Goal: Communication & Community: Answer question/provide support

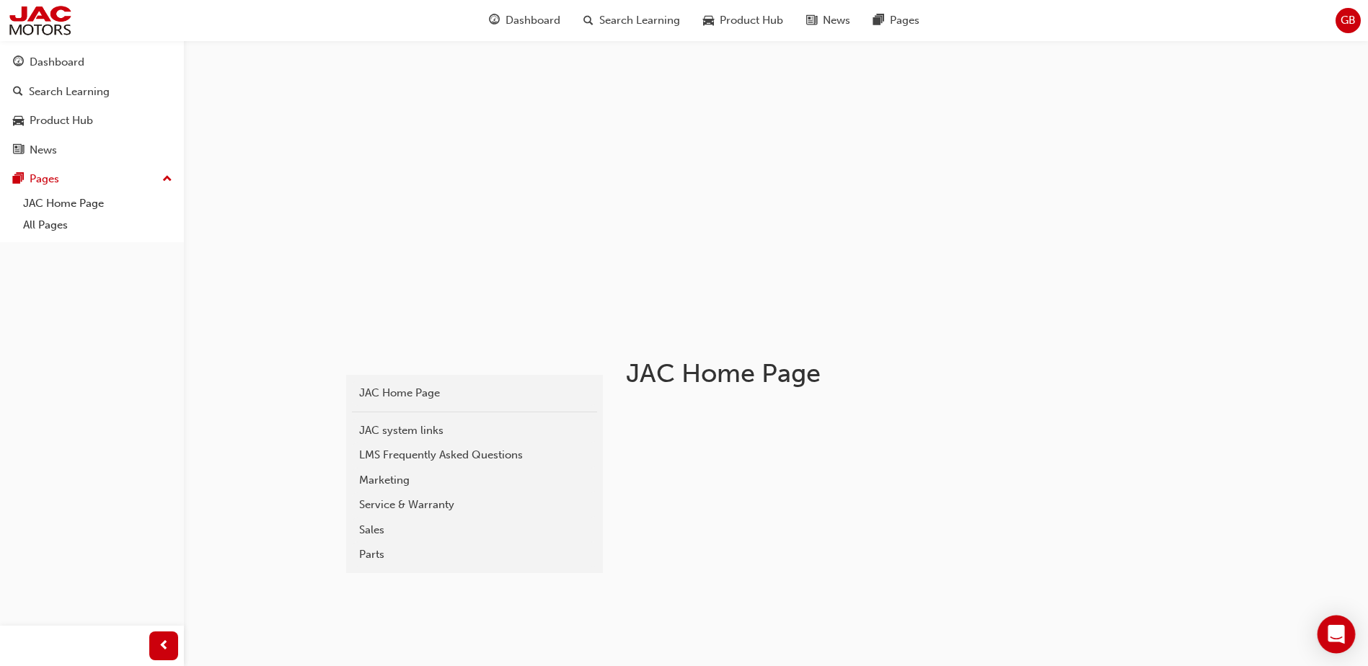
click at [1332, 635] on icon "Open Intercom Messenger" at bounding box center [1336, 634] width 17 height 19
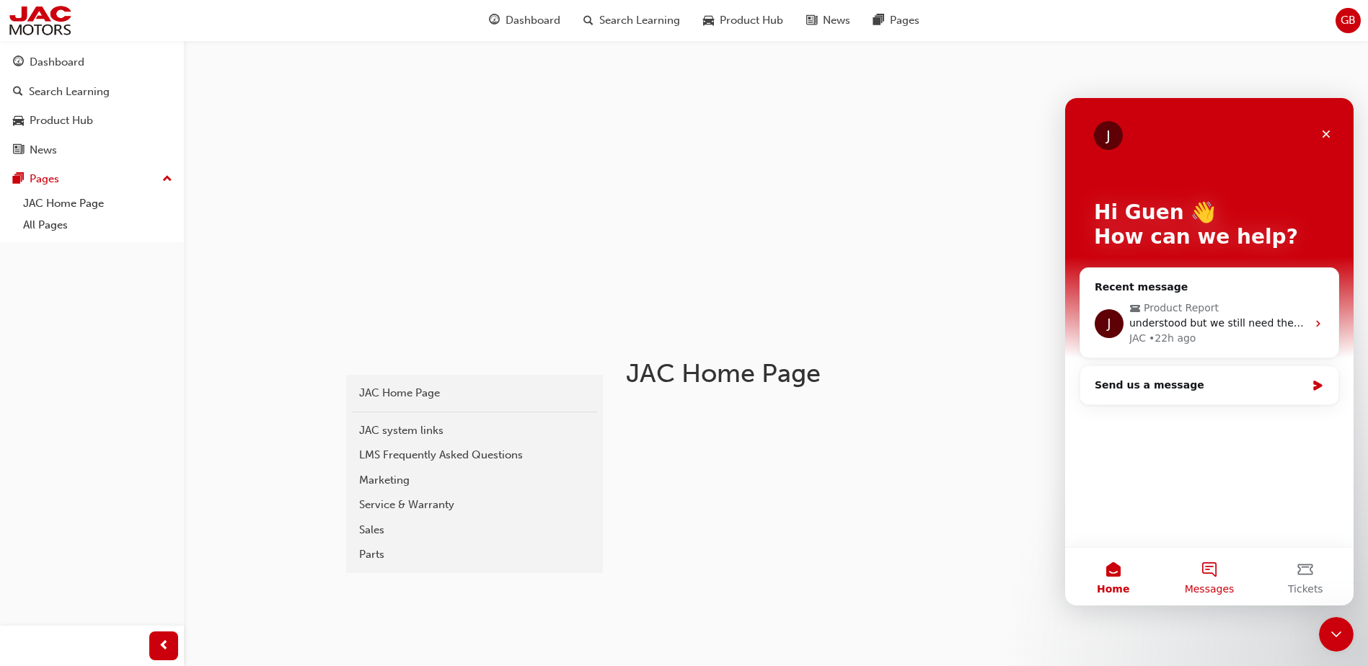
click at [1206, 578] on button "Messages" at bounding box center [1209, 577] width 96 height 58
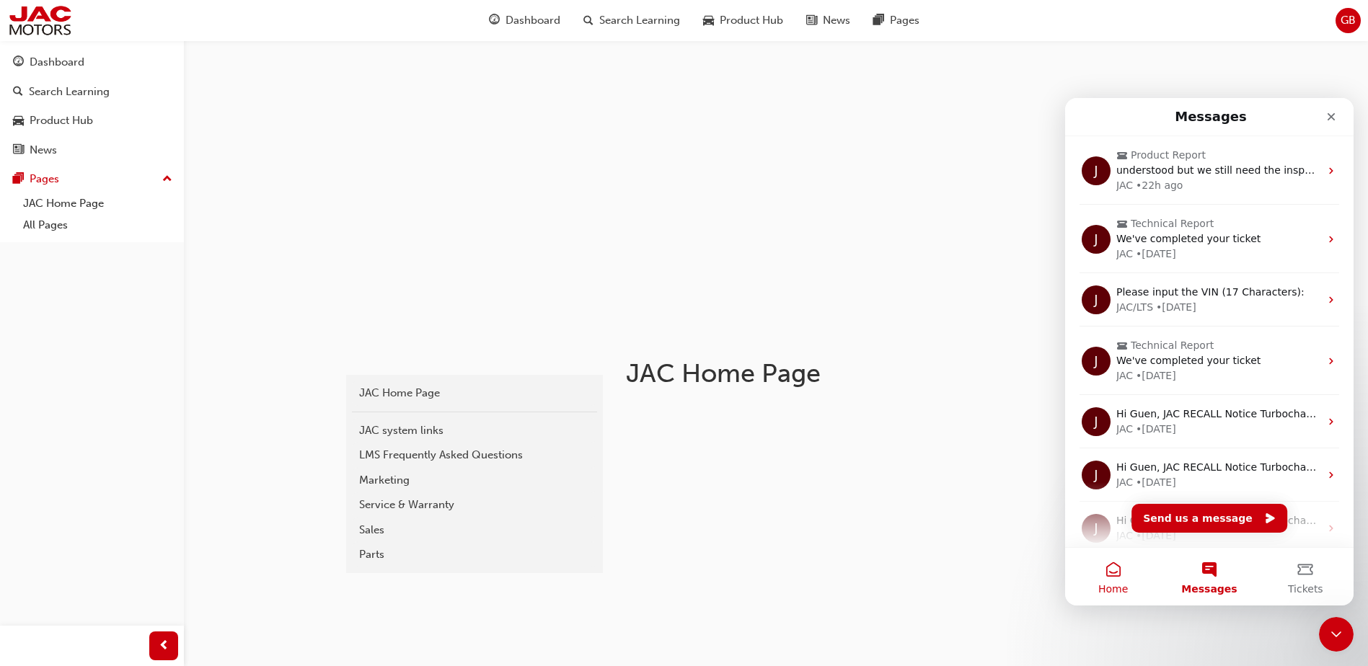
click at [1118, 584] on span "Home" at bounding box center [1113, 589] width 30 height 10
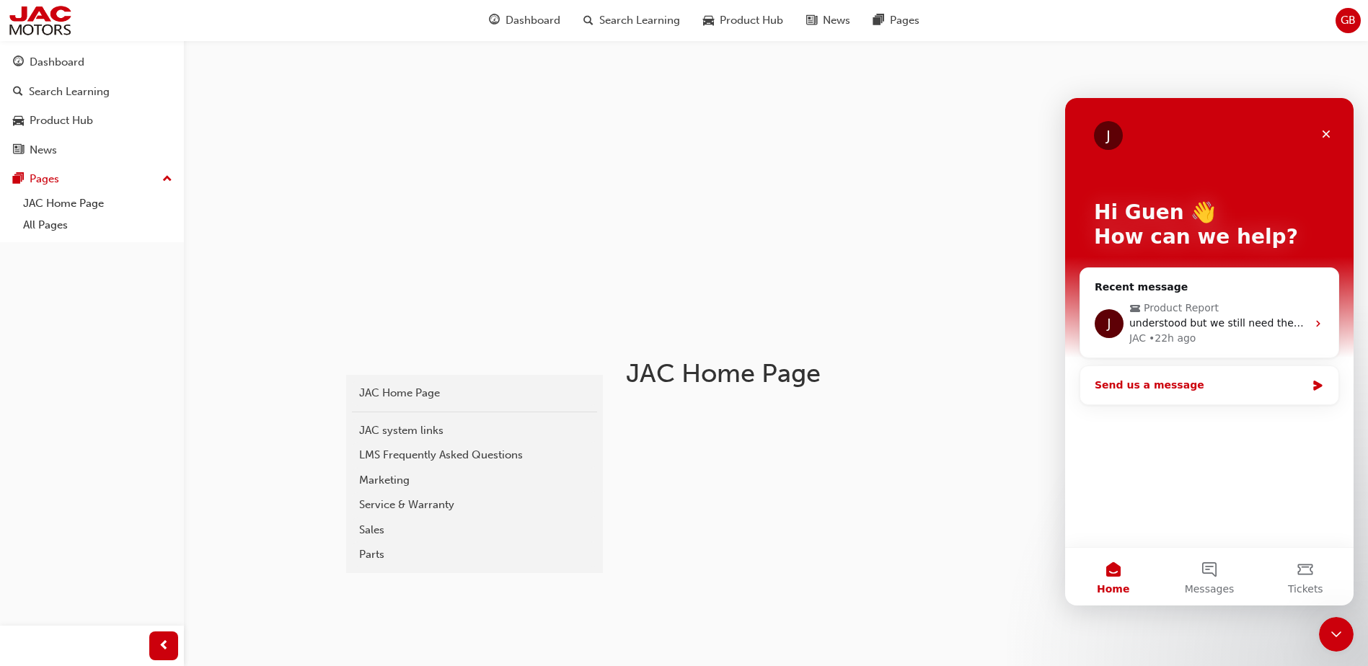
click at [1145, 376] on div "Send us a message" at bounding box center [1209, 385] width 258 height 38
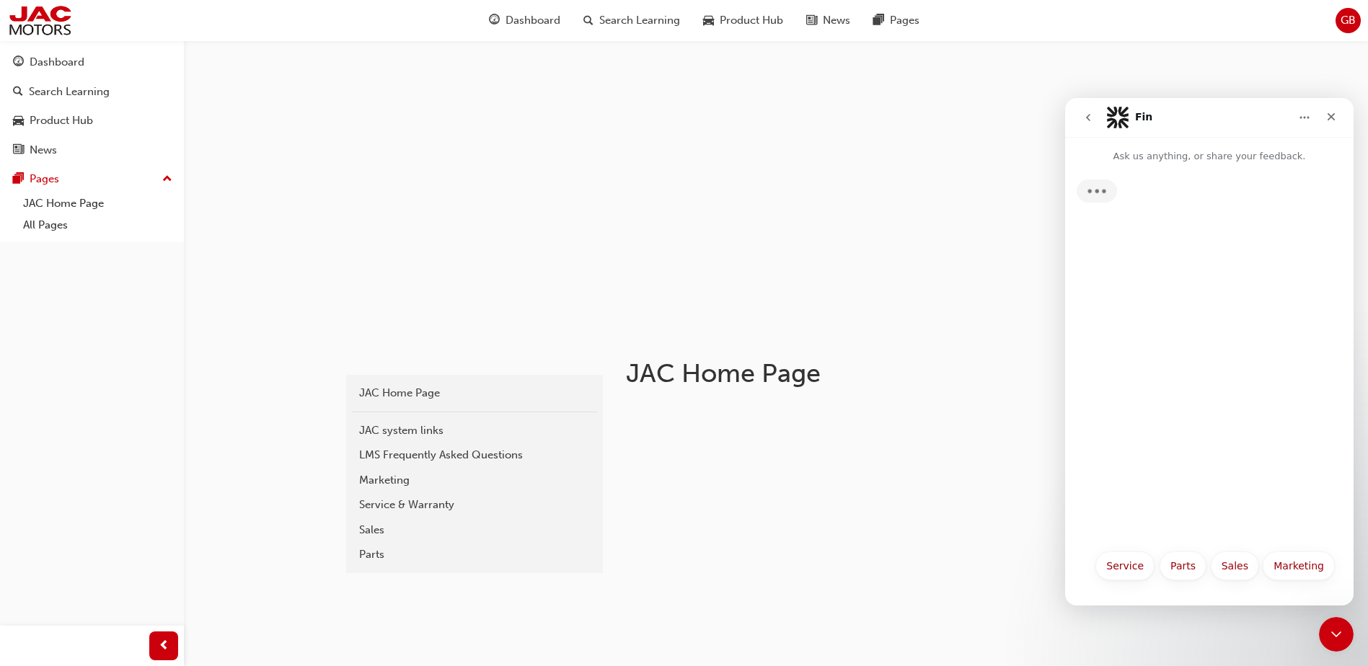
click at [1087, 120] on icon "go back" at bounding box center [1088, 118] width 12 height 12
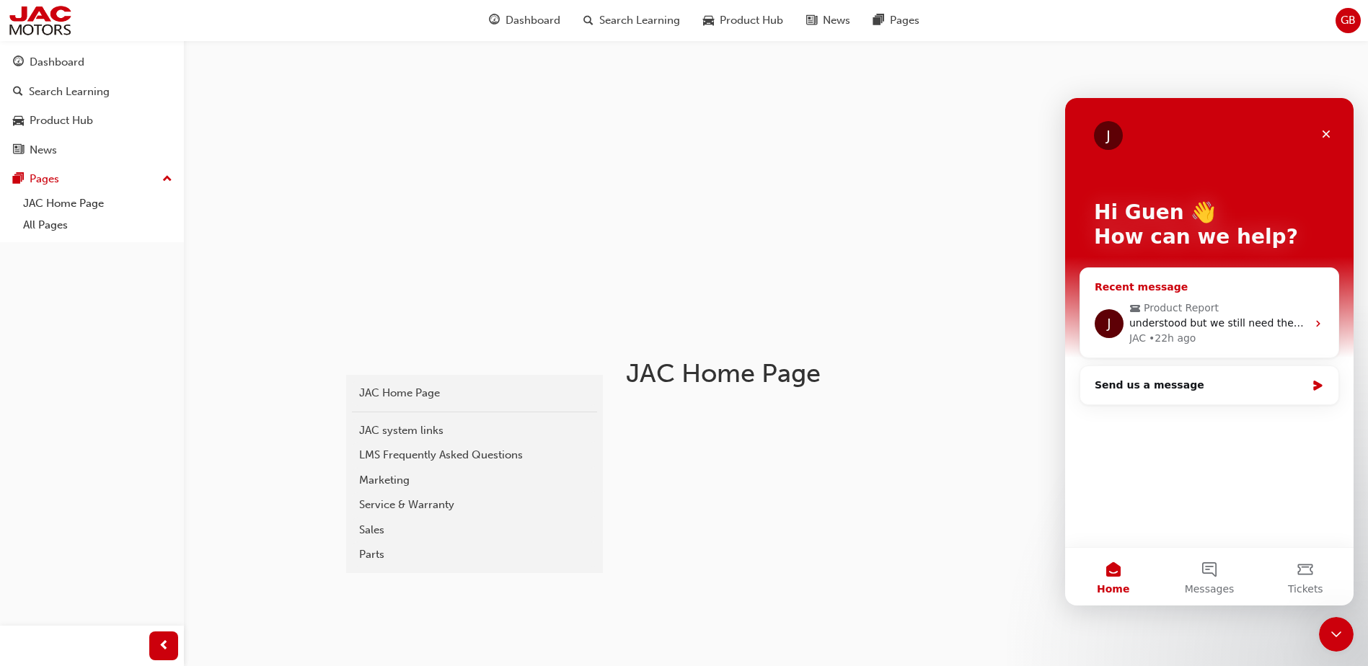
click at [1165, 317] on span "understood but we still need the inspection completed please. Thanks Mat" at bounding box center [1317, 323] width 377 height 12
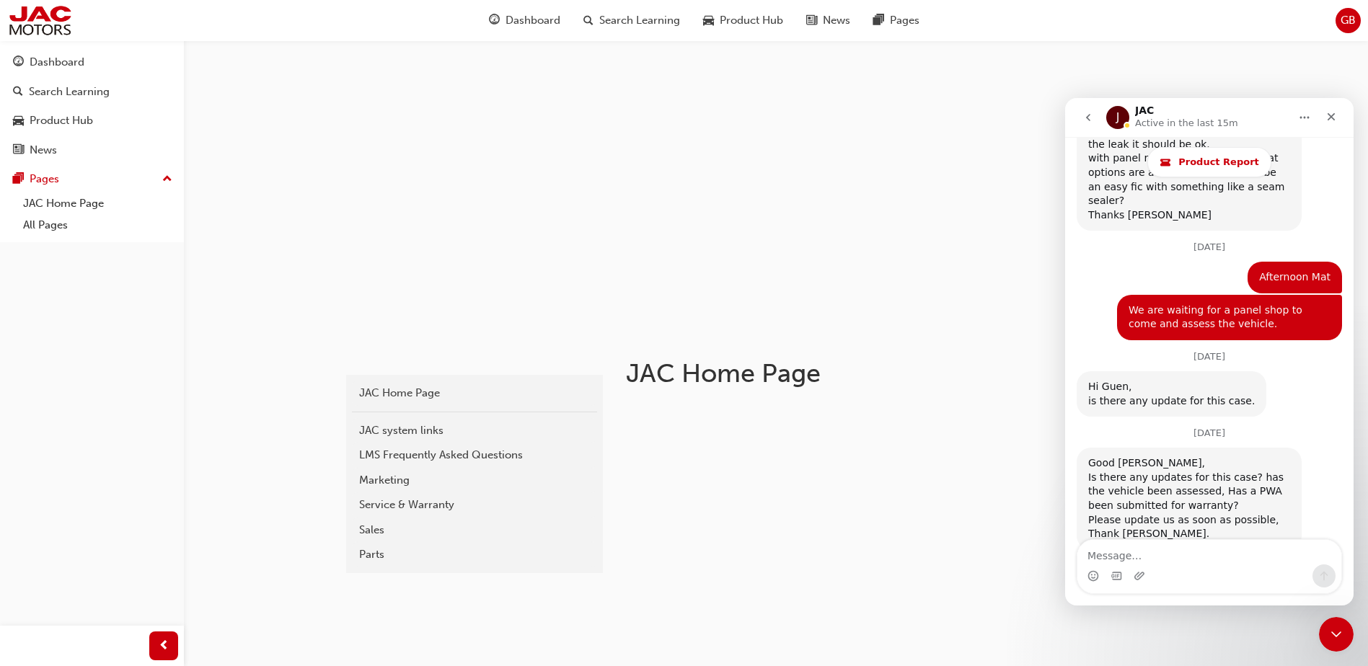
scroll to position [5771, 0]
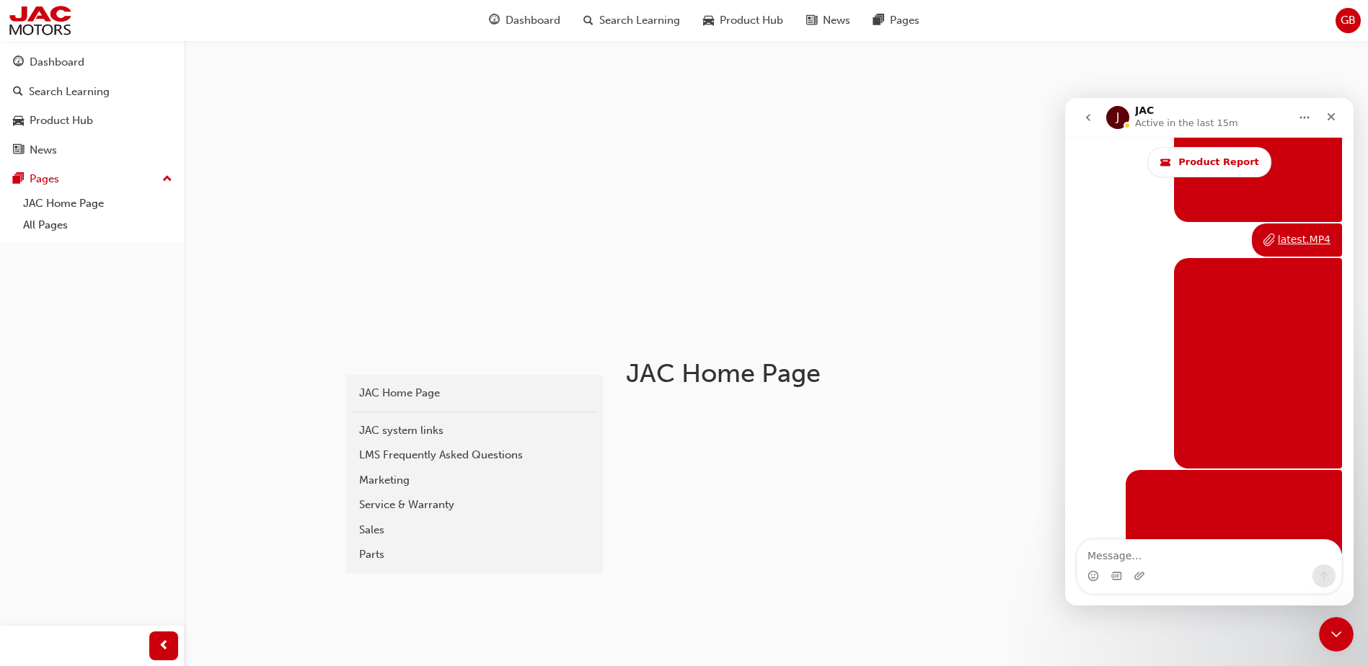
click at [1081, 123] on button "go back" at bounding box center [1087, 117] width 27 height 27
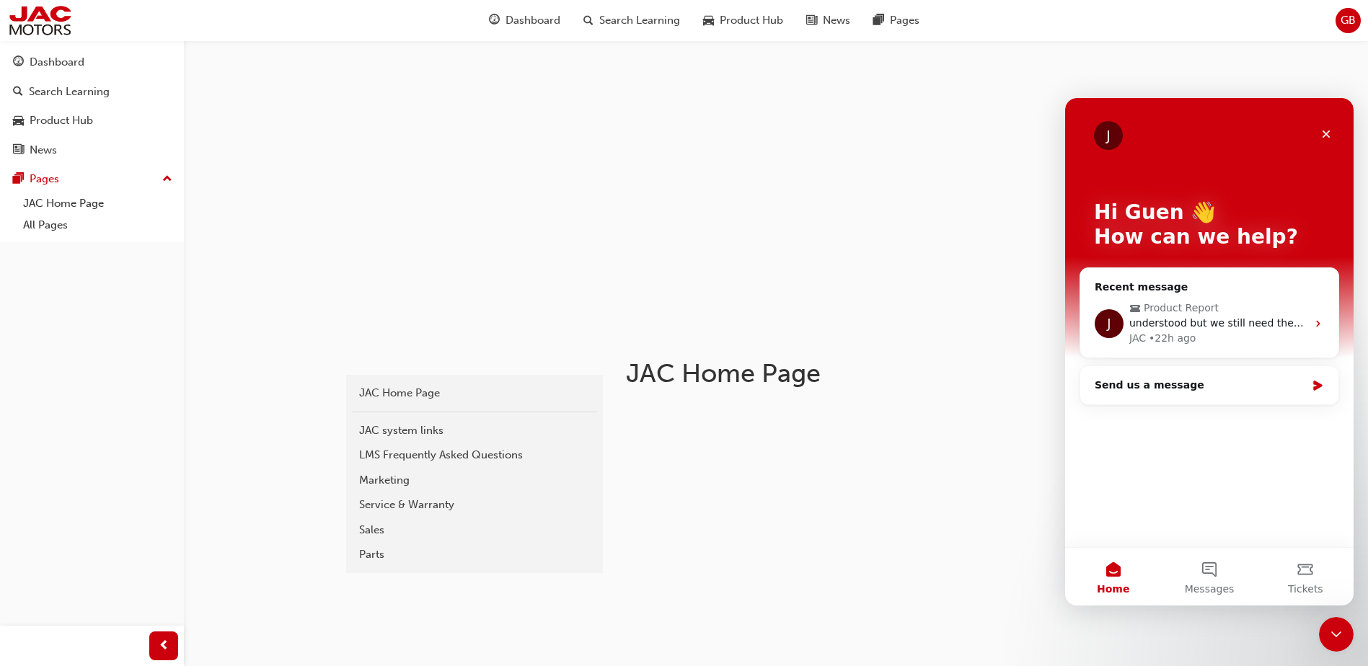
scroll to position [0, 0]
click at [1312, 584] on span "Tickets" at bounding box center [1305, 589] width 35 height 10
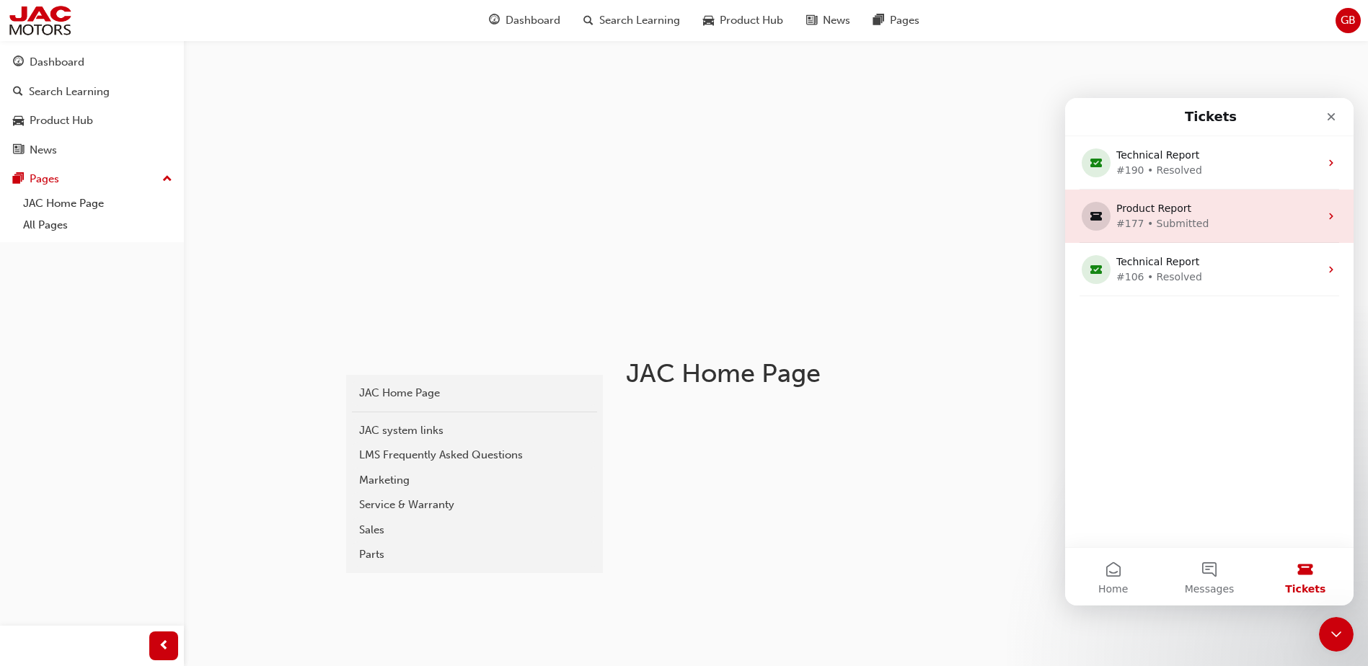
click at [1160, 220] on div "#177 • Submitted" at bounding box center [1206, 223] width 180 height 15
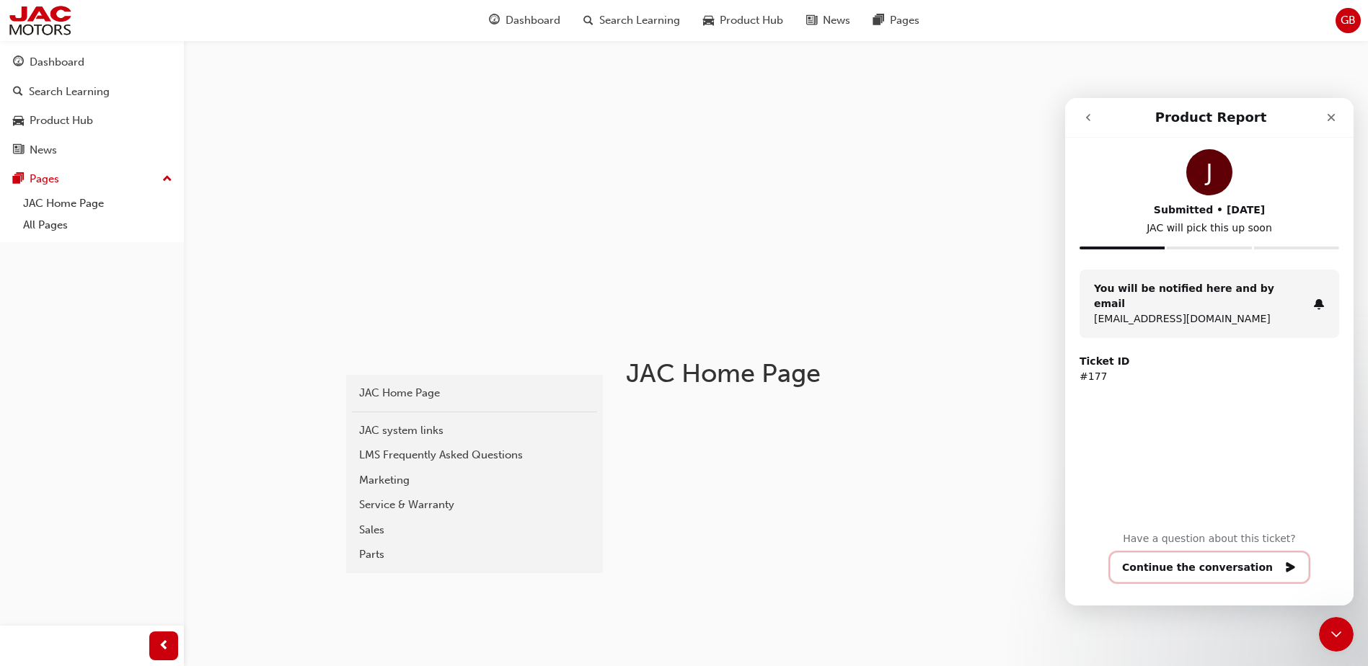
click at [1173, 562] on button "Continue the conversation" at bounding box center [1209, 567] width 199 height 30
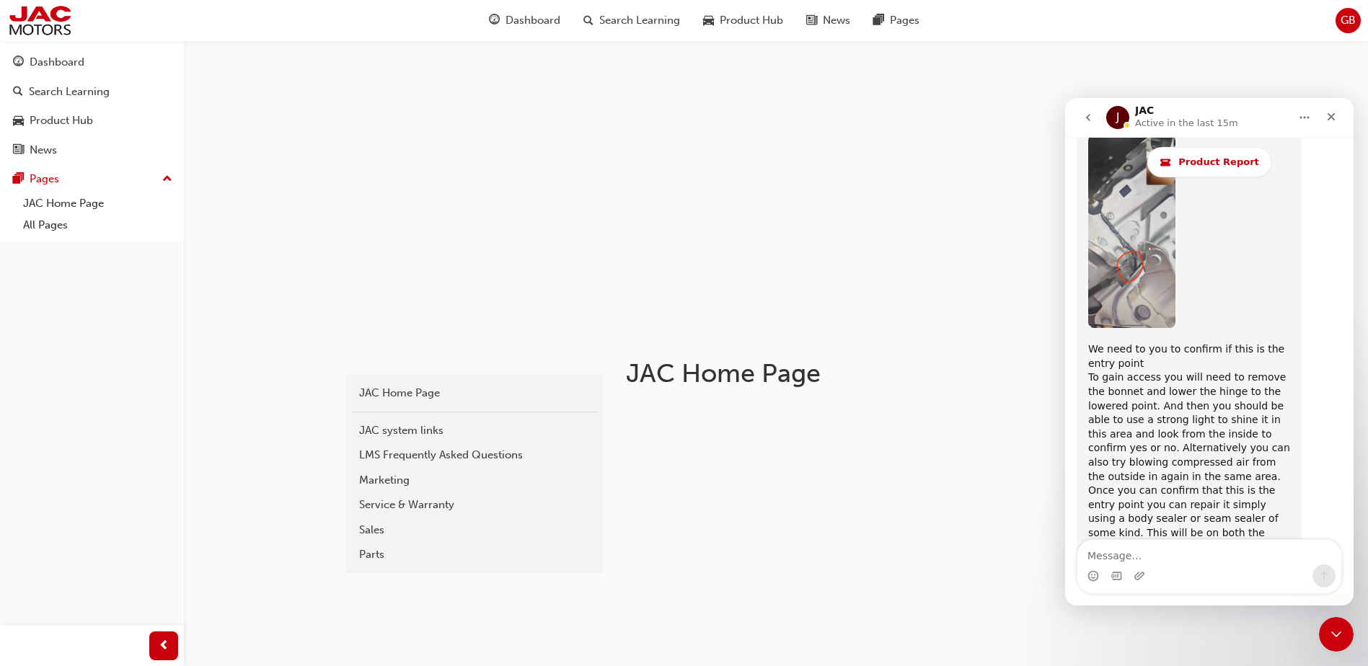
scroll to position [9706, 0]
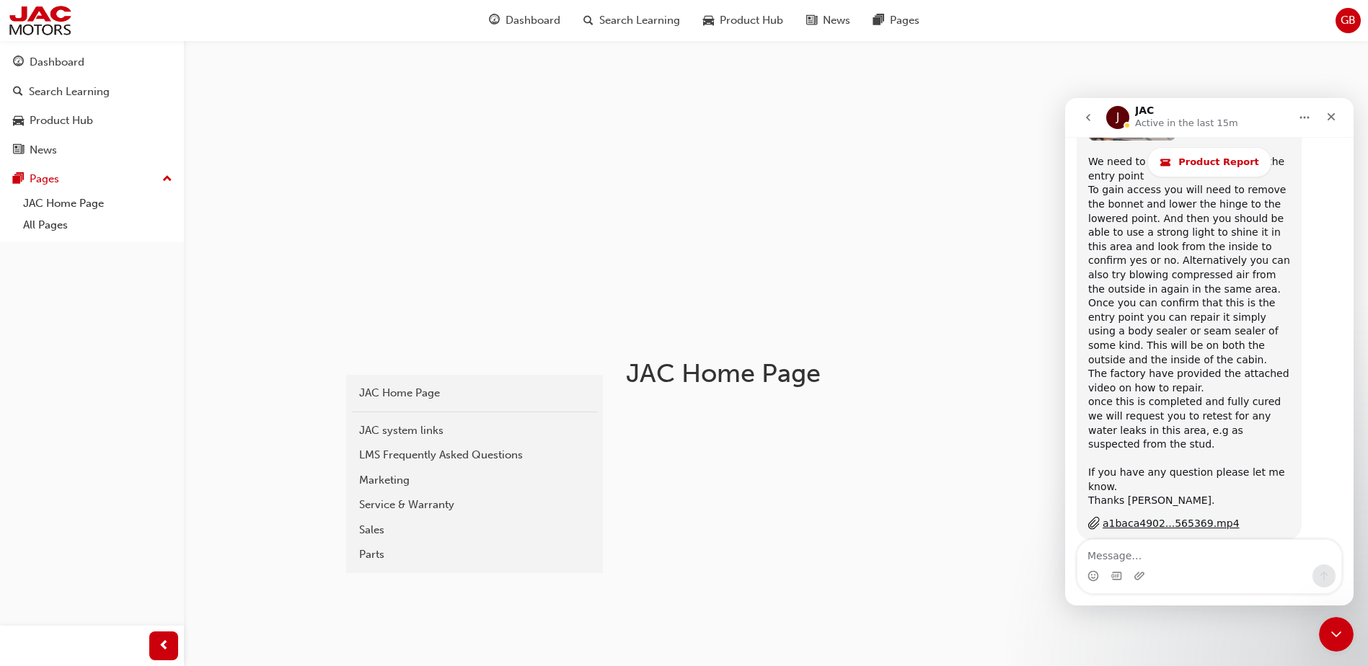
click at [1179, 554] on textarea "Message…" at bounding box center [1209, 552] width 264 height 25
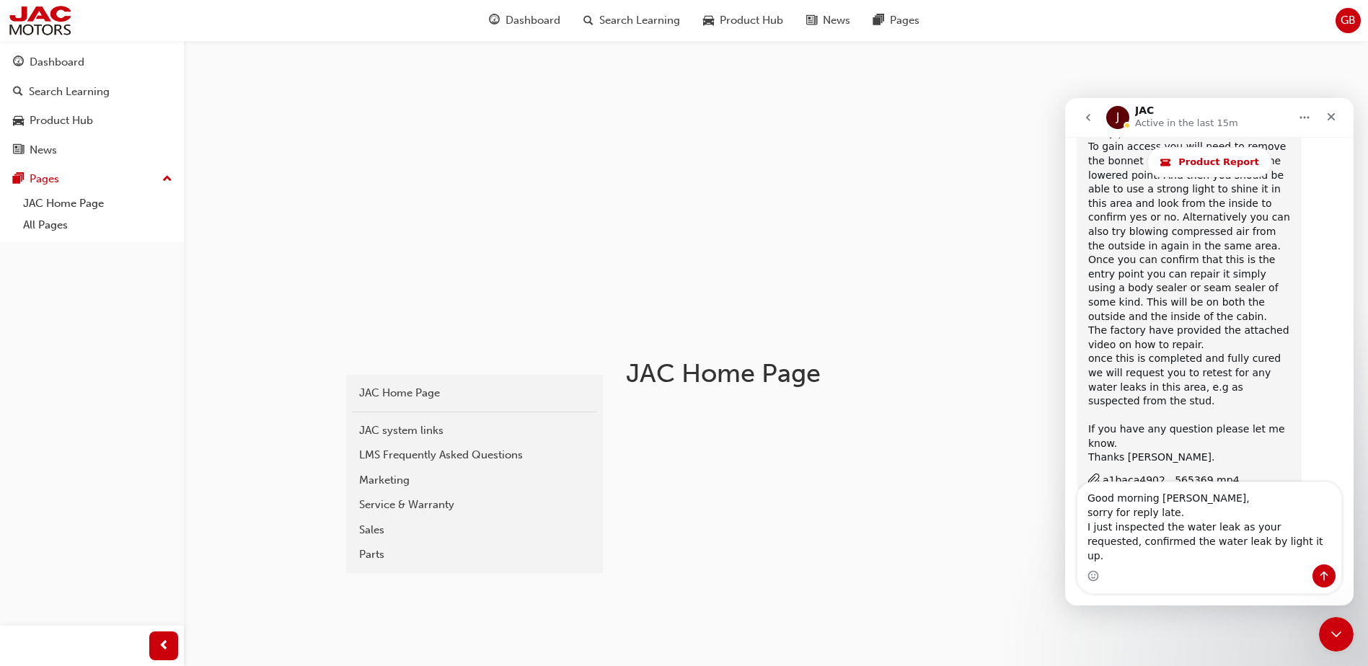
scroll to position [9763, 0]
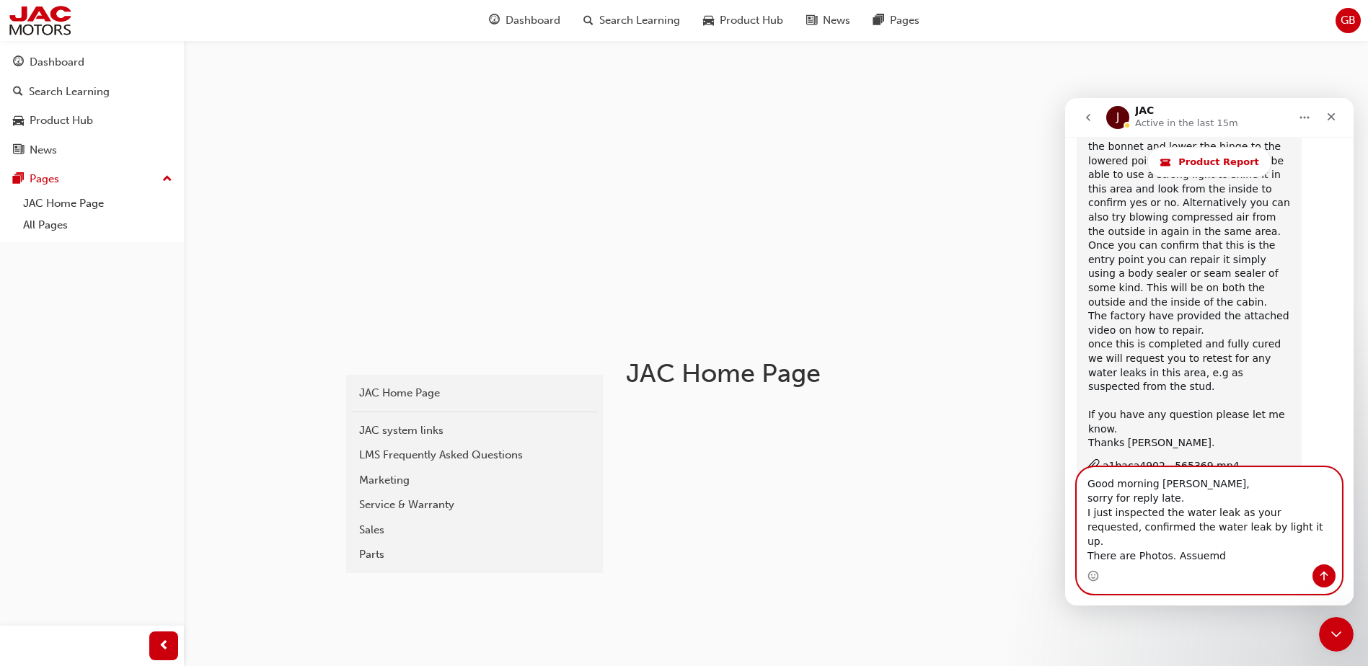
click at [1224, 558] on textarea "Good morning Mat, sorry for reply late. I just inspected the water leak as your…" at bounding box center [1209, 516] width 264 height 97
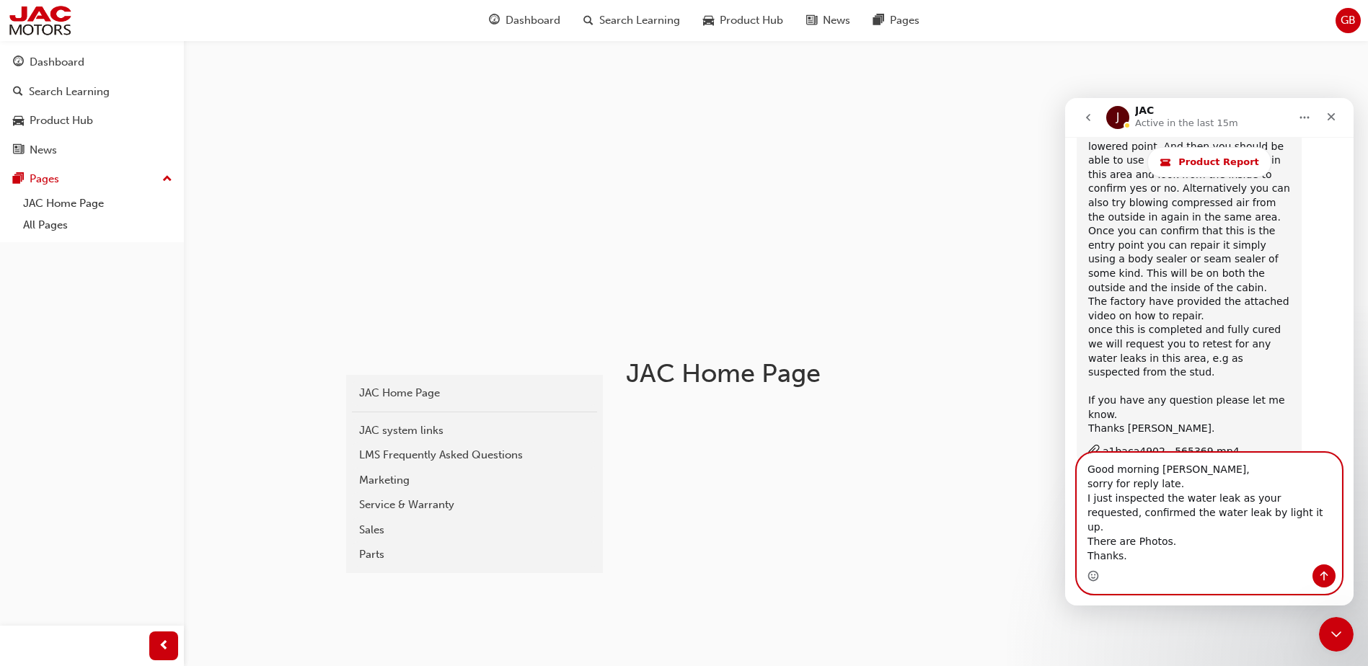
type textarea "Good morning Mat, sorry for reply late. I just inspected the water leak as your…"
click at [1093, 581] on circle "Emoji picker" at bounding box center [1092, 575] width 9 height 9
click at [1323, 576] on icon "Send a message…" at bounding box center [1324, 576] width 12 height 12
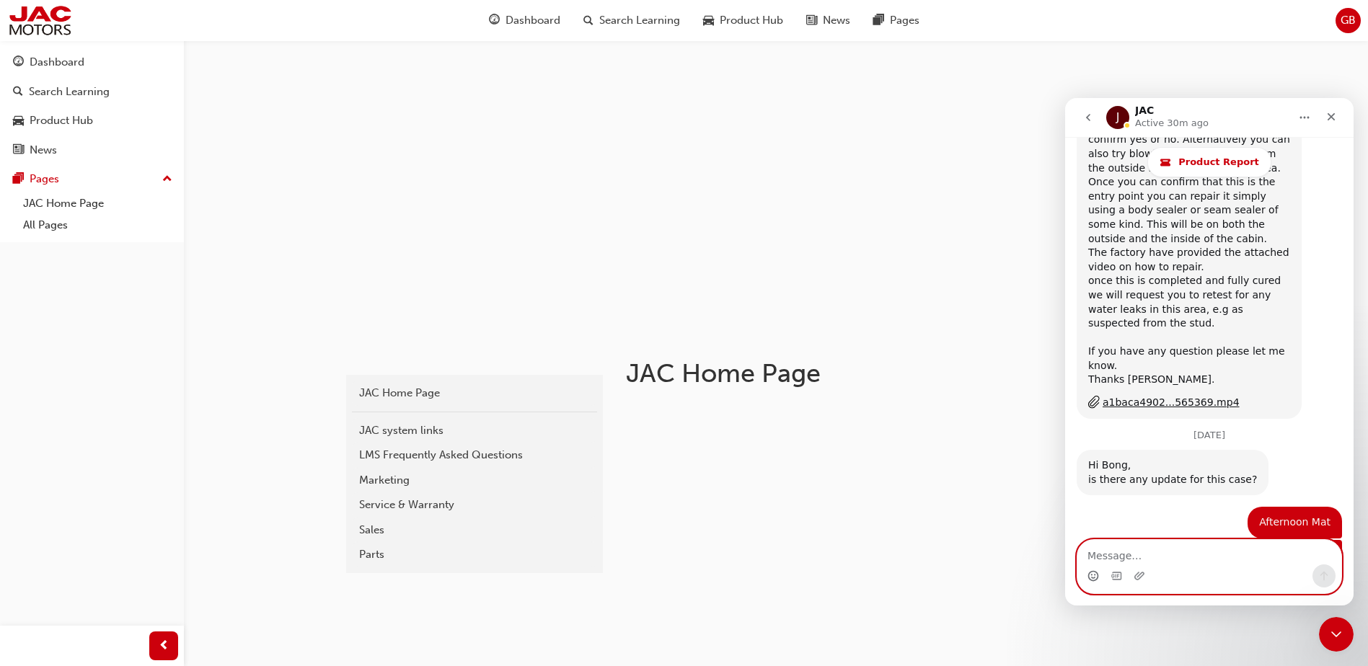
scroll to position [9853, 0]
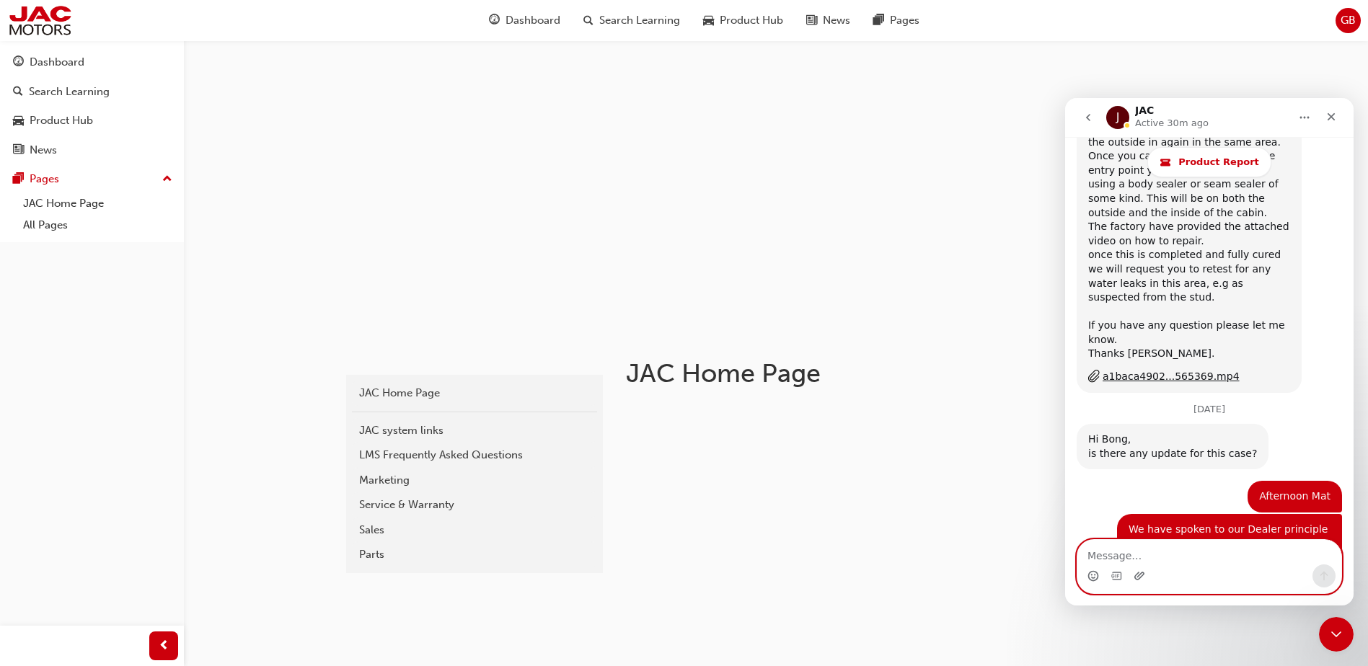
click at [1141, 581] on icon "Upload attachment" at bounding box center [1140, 576] width 12 height 12
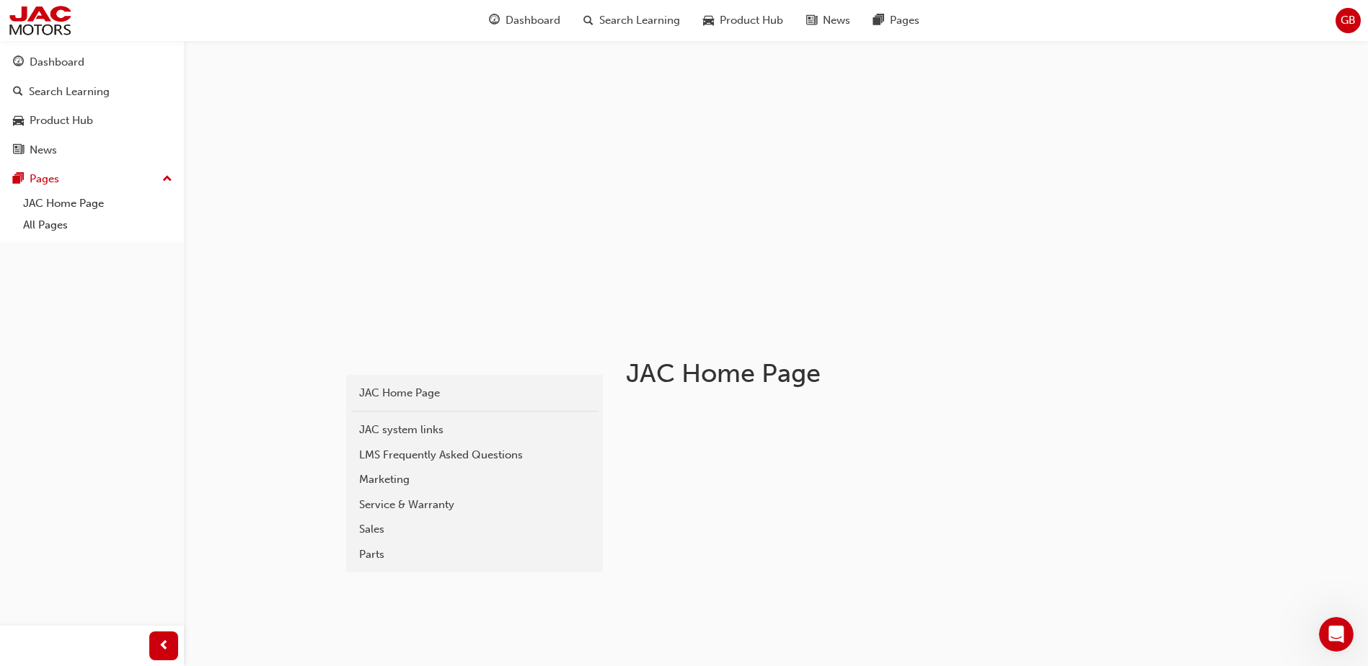
scroll to position [10968, 0]
